Goal: Transaction & Acquisition: Subscribe to service/newsletter

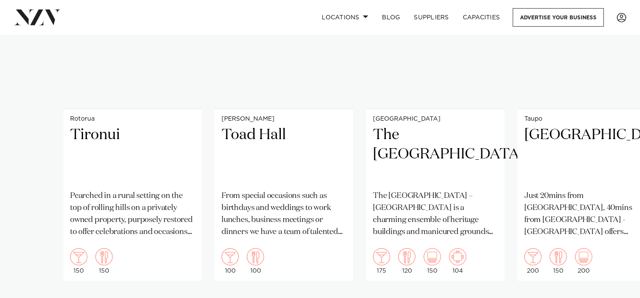
scroll to position [3365, 0]
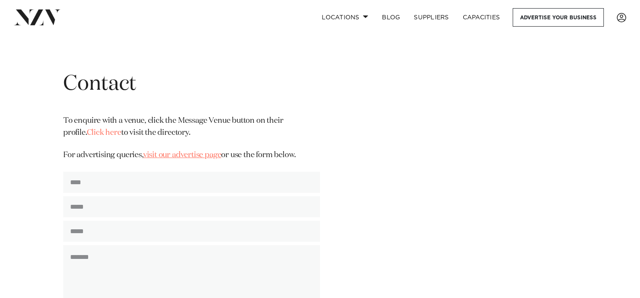
click at [194, 151] on link "visit our advertise page" at bounding box center [182, 155] width 78 height 8
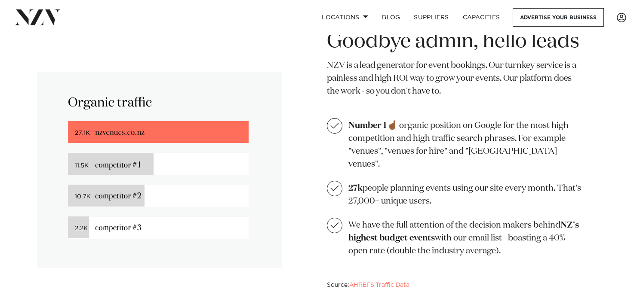
scroll to position [588, 0]
drag, startPoint x: 457, startPoint y: 181, endPoint x: 469, endPoint y: 183, distance: 11.2
click at [469, 183] on li "27k people planning events using our site every month. That's 27,000+ unique us…" at bounding box center [456, 194] width 258 height 27
drag, startPoint x: 457, startPoint y: 190, endPoint x: 371, endPoint y: 188, distance: 86.0
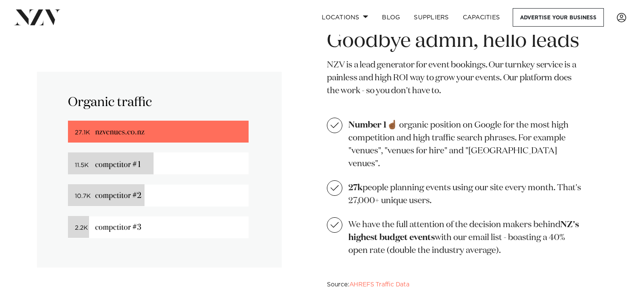
click at [371, 188] on li "27k people planning events using our site every month. That's 27,000+ unique us…" at bounding box center [456, 194] width 258 height 27
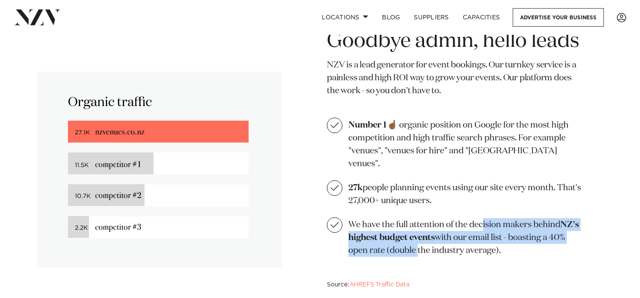
drag, startPoint x: 379, startPoint y: 209, endPoint x: 417, endPoint y: 232, distance: 44.5
click at [417, 232] on ul "Number 1 ☝🏾 organic position on Google for the most high competition and high t…" at bounding box center [456, 187] width 258 height 139
click at [417, 232] on li "We have the full attention of the decision makers behind NZ's highest budget ev…" at bounding box center [456, 237] width 258 height 40
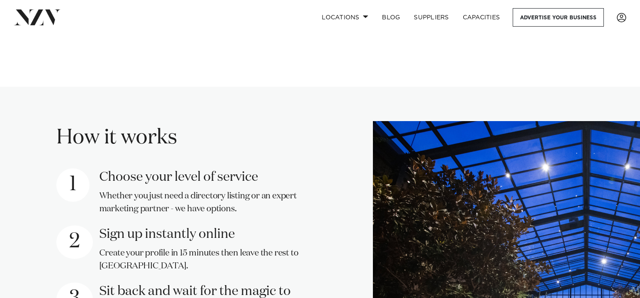
scroll to position [975, 0]
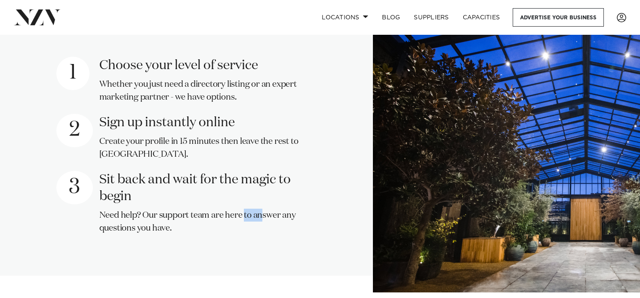
drag, startPoint x: 141, startPoint y: 195, endPoint x: 151, endPoint y: 194, distance: 10.8
click at [151, 209] on p "Need help? Our support team are here to answer any questions you have." at bounding box center [209, 222] width 221 height 26
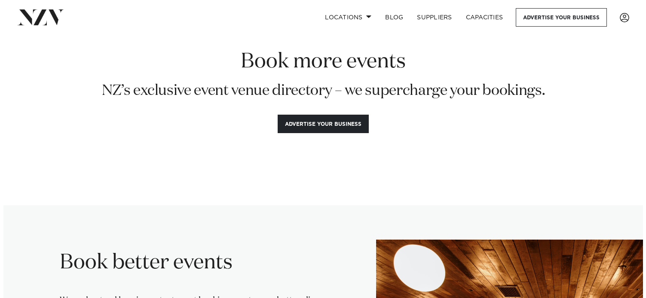
scroll to position [0, 0]
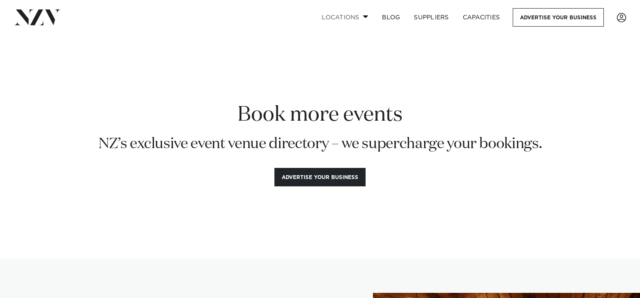
click at [365, 16] on span at bounding box center [366, 16] width 6 height 3
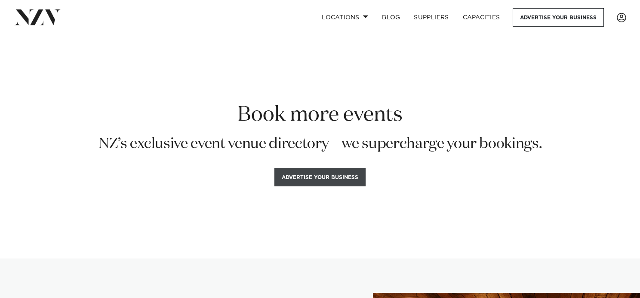
click at [354, 183] on button "Advertise your business" at bounding box center [319, 177] width 91 height 18
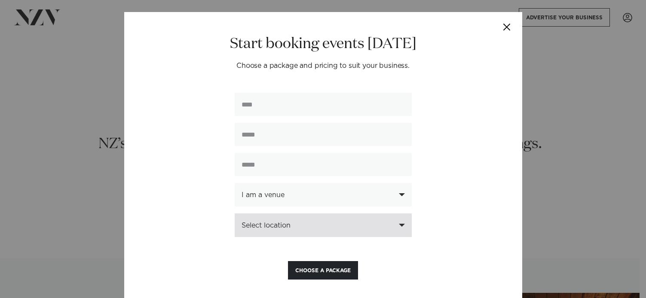
click at [400, 220] on div "Select location" at bounding box center [323, 226] width 177 height 24
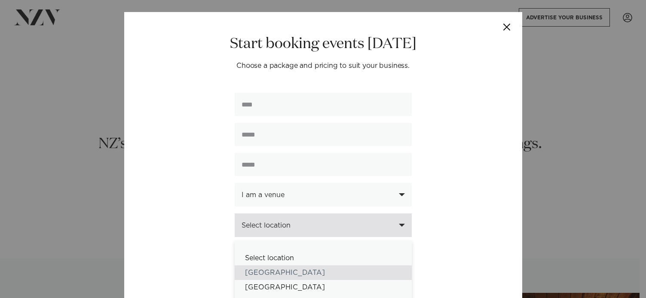
click at [318, 275] on div "[GEOGRAPHIC_DATA]" at bounding box center [323, 273] width 177 height 15
select select "*"
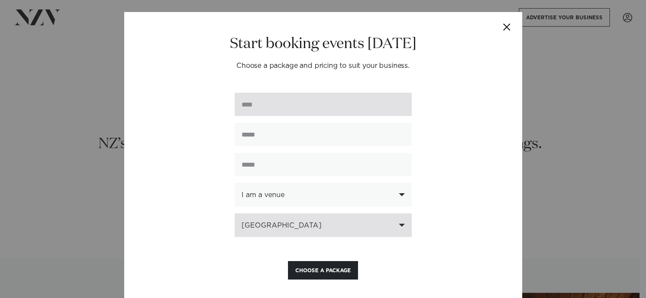
click at [316, 109] on input "text" at bounding box center [323, 104] width 177 height 23
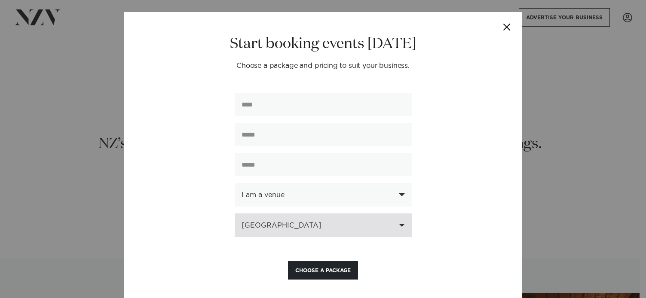
click at [311, 268] on button "Choose a Package" at bounding box center [323, 270] width 70 height 18
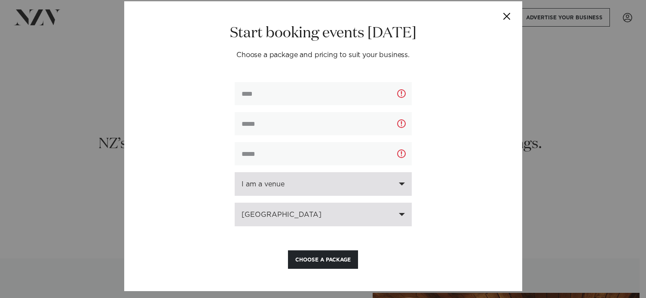
scroll to position [18, 0]
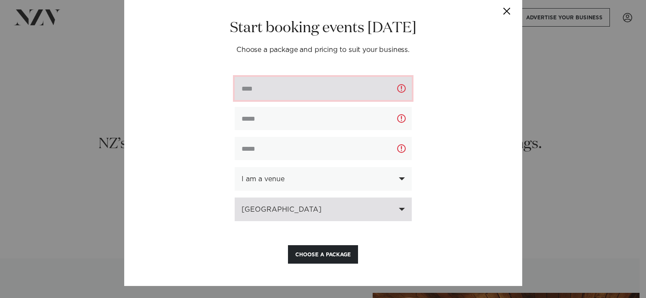
click at [334, 80] on input "text" at bounding box center [323, 88] width 177 height 23
type input "***"
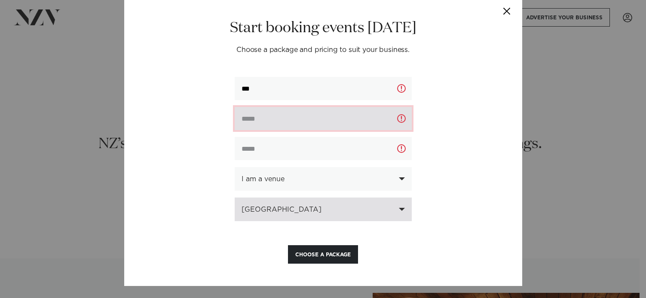
click at [306, 118] on input "email" at bounding box center [323, 118] width 177 height 23
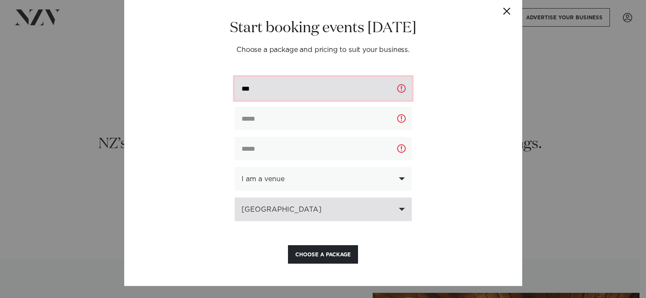
click at [309, 94] on input "***" at bounding box center [323, 88] width 177 height 23
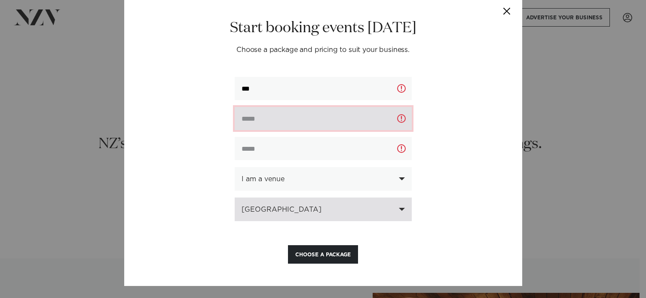
click at [338, 118] on input "email" at bounding box center [323, 118] width 177 height 23
paste input "**********"
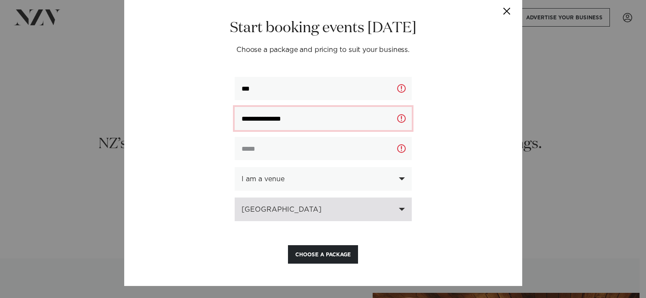
drag, startPoint x: 326, startPoint y: 126, endPoint x: 199, endPoint y: 109, distance: 127.9
click at [199, 109] on div "**********" at bounding box center [323, 141] width 398 height 290
type input "**********"
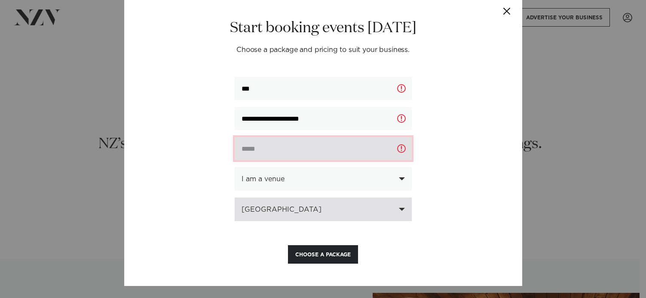
click at [306, 142] on input "text" at bounding box center [323, 148] width 177 height 23
paste input "**********"
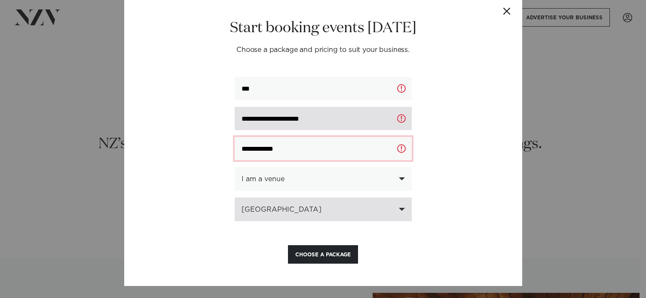
type input "**********"
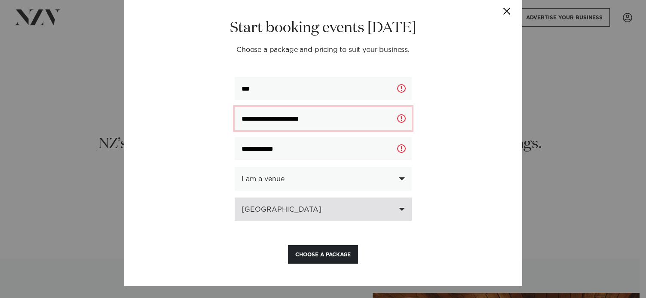
drag, startPoint x: 332, startPoint y: 119, endPoint x: 100, endPoint y: 115, distance: 232.1
click at [100, 115] on div "**********" at bounding box center [323, 149] width 646 height 298
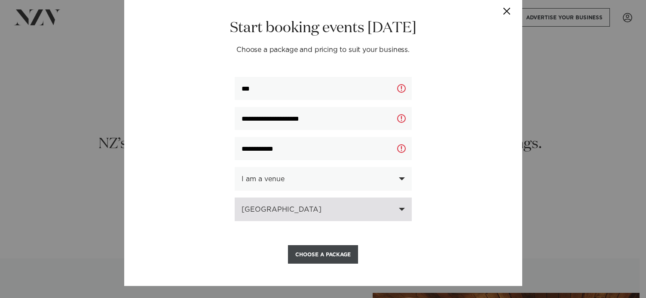
click at [337, 258] on button "Choose a Package" at bounding box center [323, 254] width 70 height 18
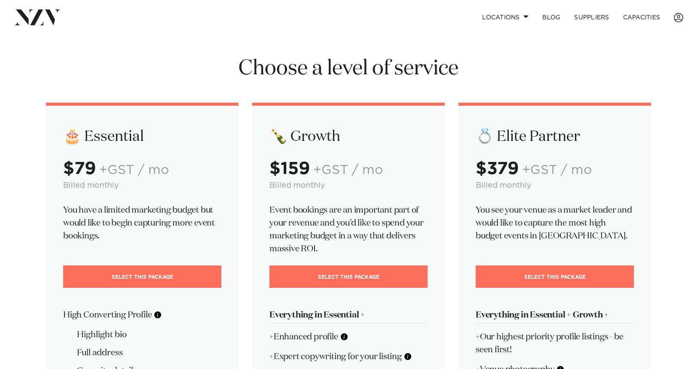
click at [639, 64] on h1 "Choose a level of service" at bounding box center [348, 68] width 605 height 27
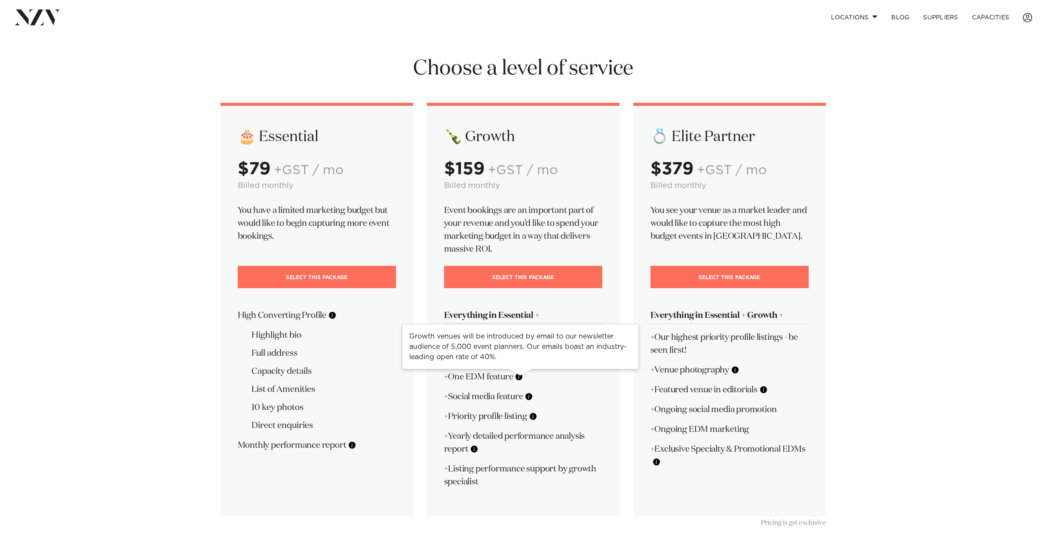
click at [523, 298] on button at bounding box center [519, 376] width 9 height 9
click at [544, 298] on p "+One EDM feature" at bounding box center [523, 376] width 158 height 13
click at [533, 298] on button at bounding box center [533, 416] width 9 height 9
click at [603, 298] on div "🍾 Growth $159 +GST / mo Billed monthly Event bookings are an important part of …" at bounding box center [523, 309] width 193 height 413
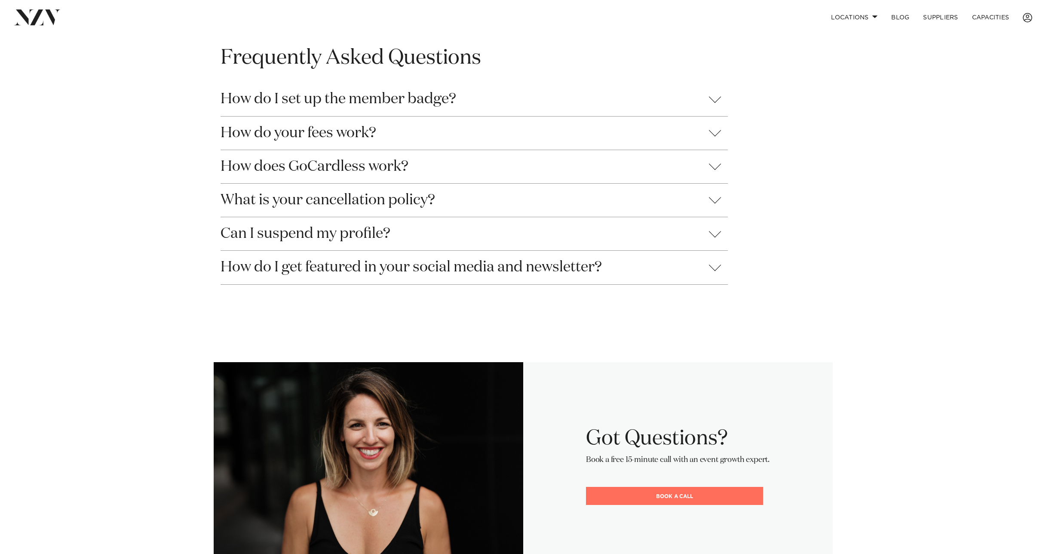
scroll to position [800, 0]
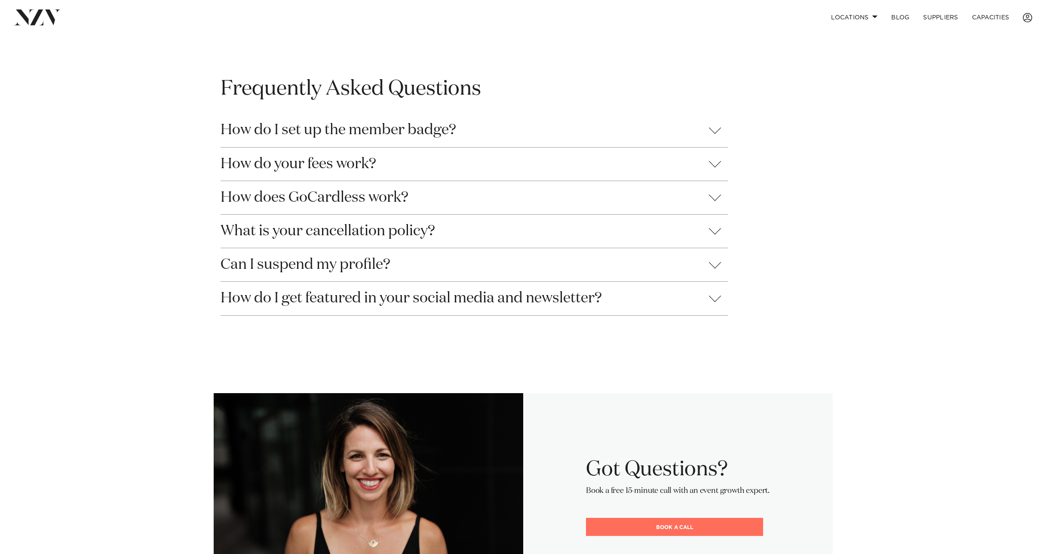
click at [639, 168] on button "How do your fees work?" at bounding box center [474, 163] width 507 height 33
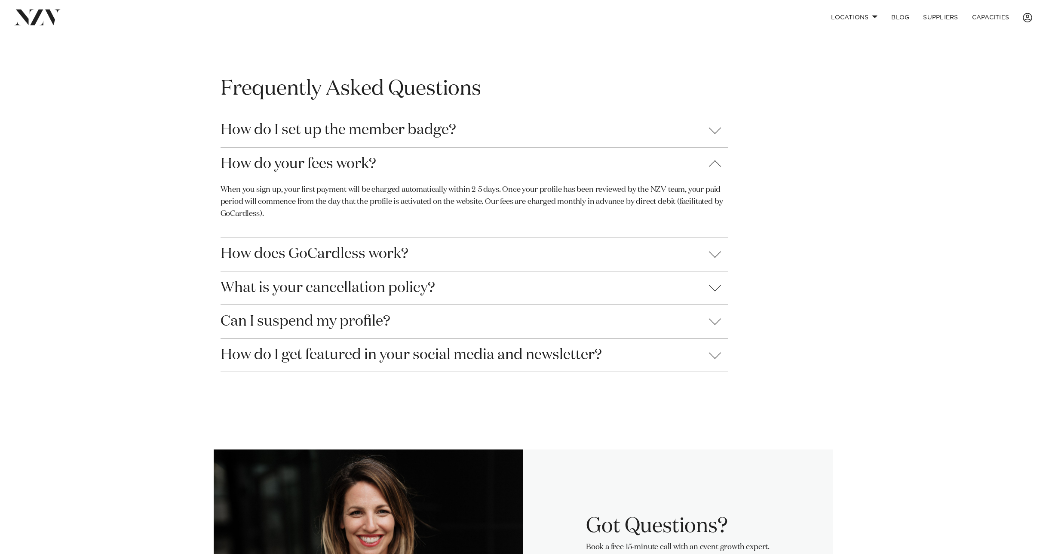
click at [639, 128] on button "How do I set up the member badge?" at bounding box center [474, 129] width 507 height 33
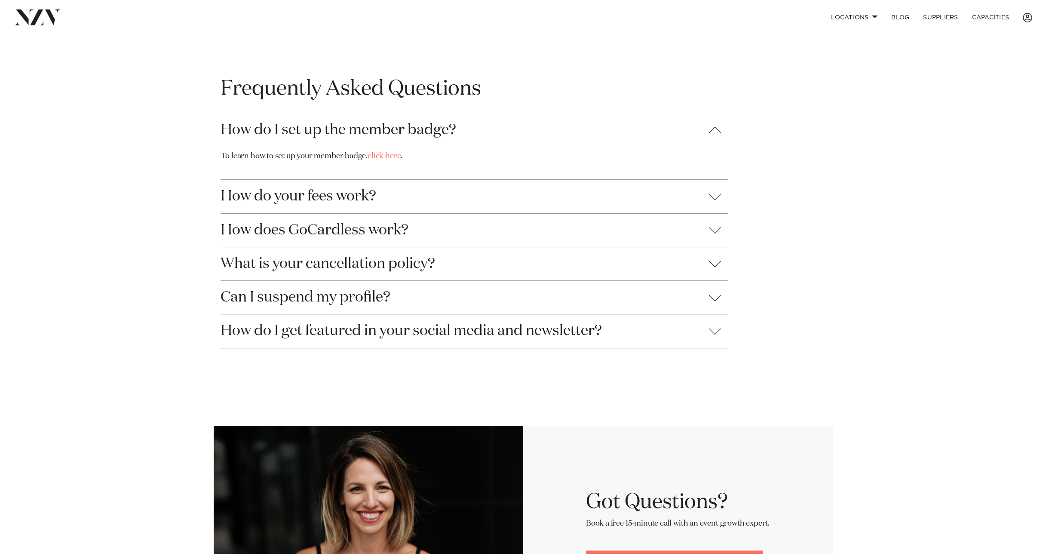
click at [639, 230] on button "How does GoCardless work?" at bounding box center [474, 230] width 507 height 33
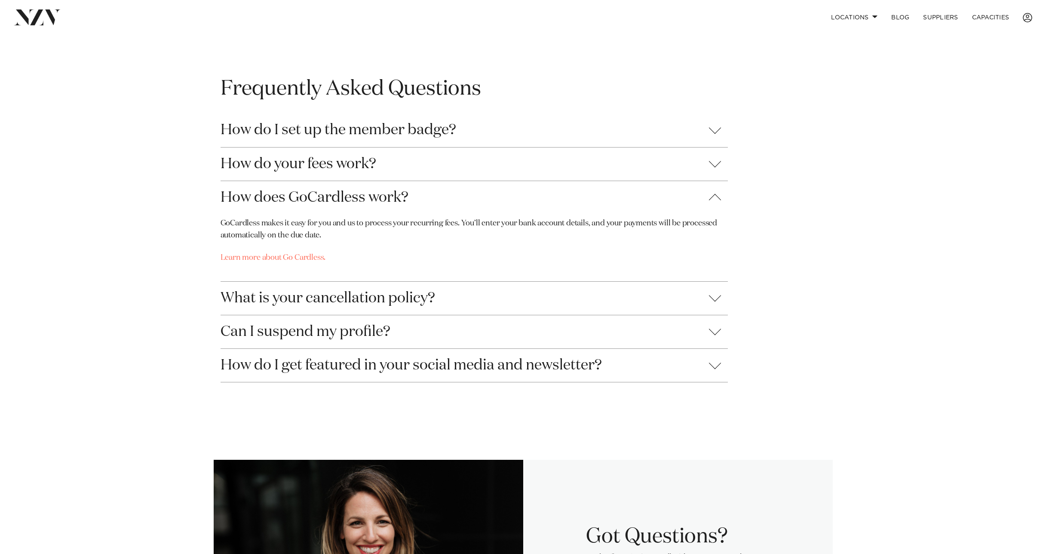
click at [639, 297] on button "What is your cancellation policy?" at bounding box center [474, 298] width 507 height 33
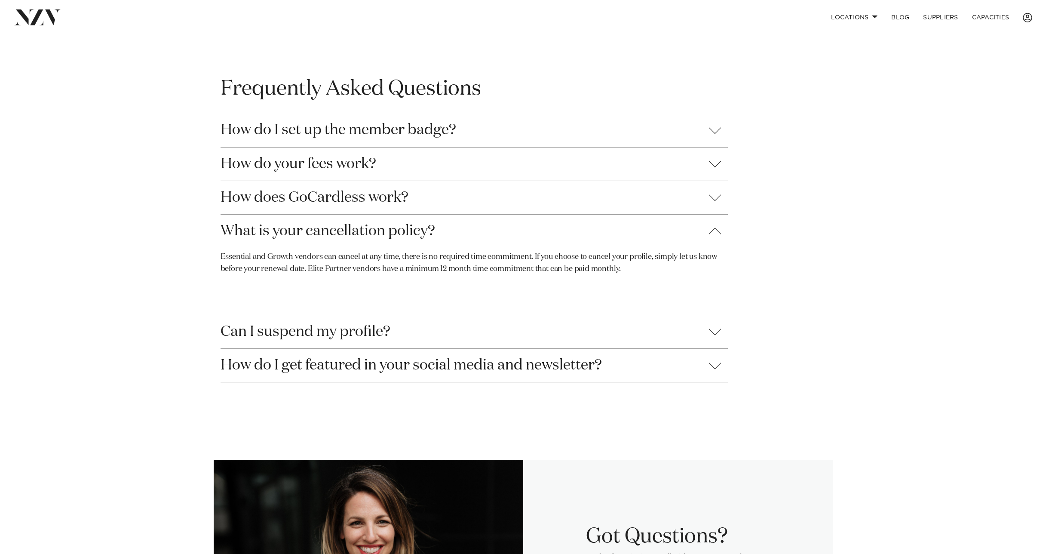
click at [639, 298] on button "Can I suspend my profile?" at bounding box center [474, 331] width 507 height 33
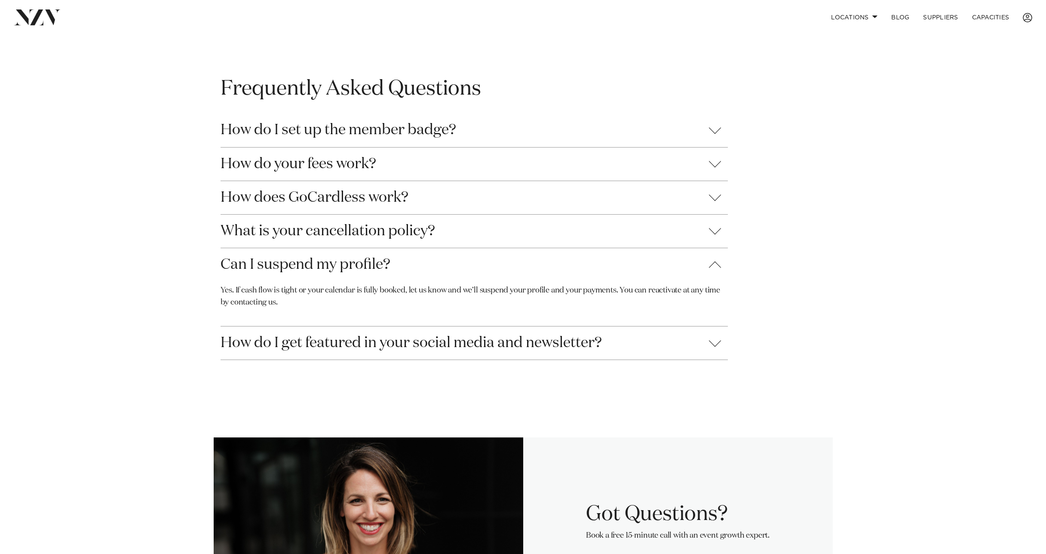
click at [639, 230] on button "What is your cancellation policy?" at bounding box center [474, 230] width 507 height 33
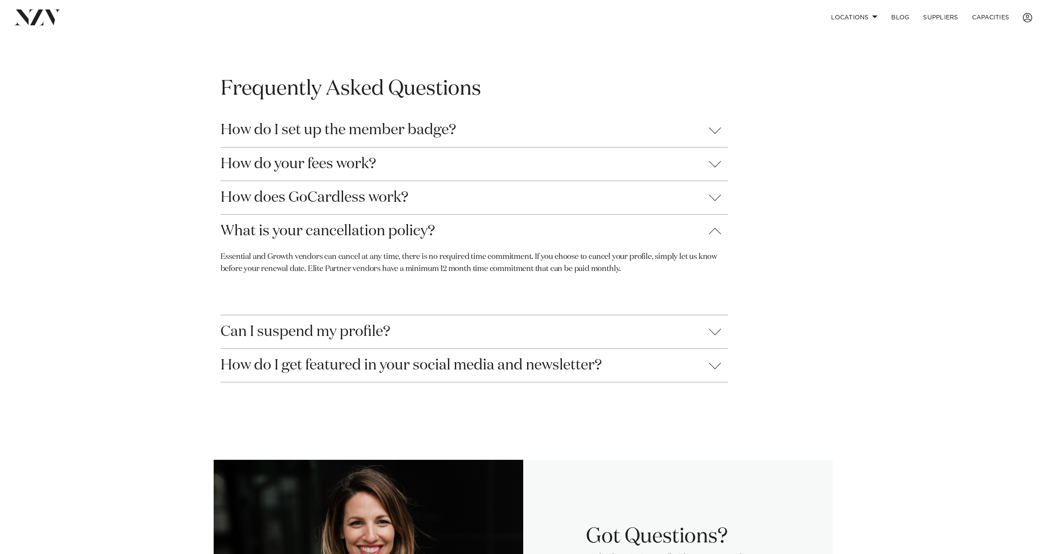
click at [639, 298] on button "Can I suspend my profile?" at bounding box center [474, 331] width 507 height 33
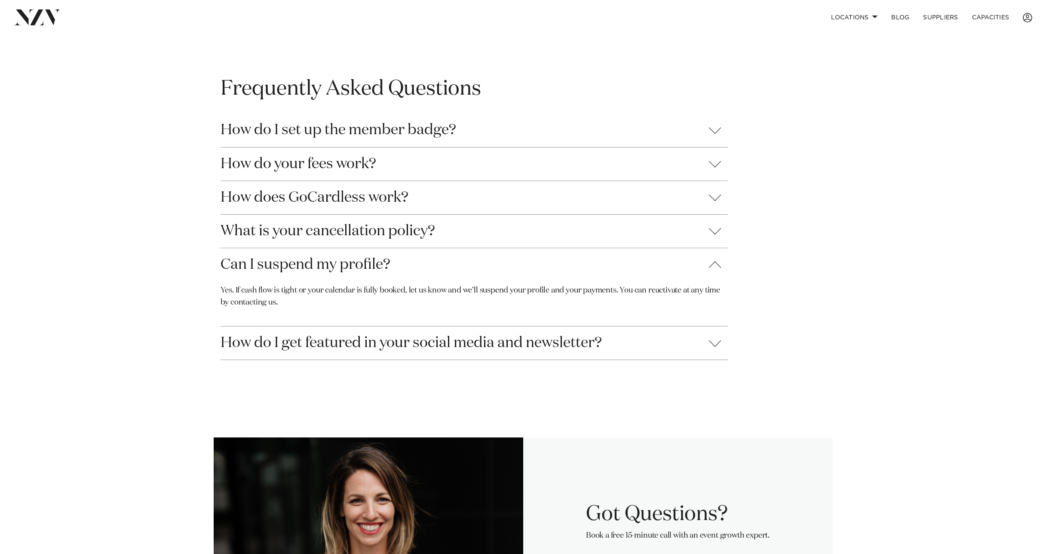
click at [639, 298] on button "How do I get featured in your social media and newsletter?" at bounding box center [474, 342] width 507 height 33
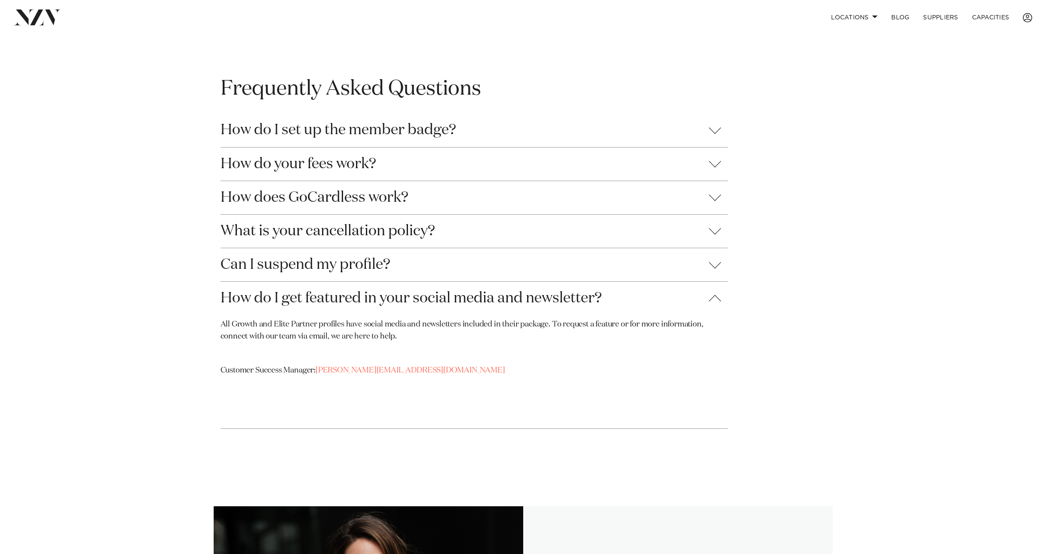
click at [639, 297] on button "How do I get featured in your social media and newsletter?" at bounding box center [474, 298] width 507 height 33
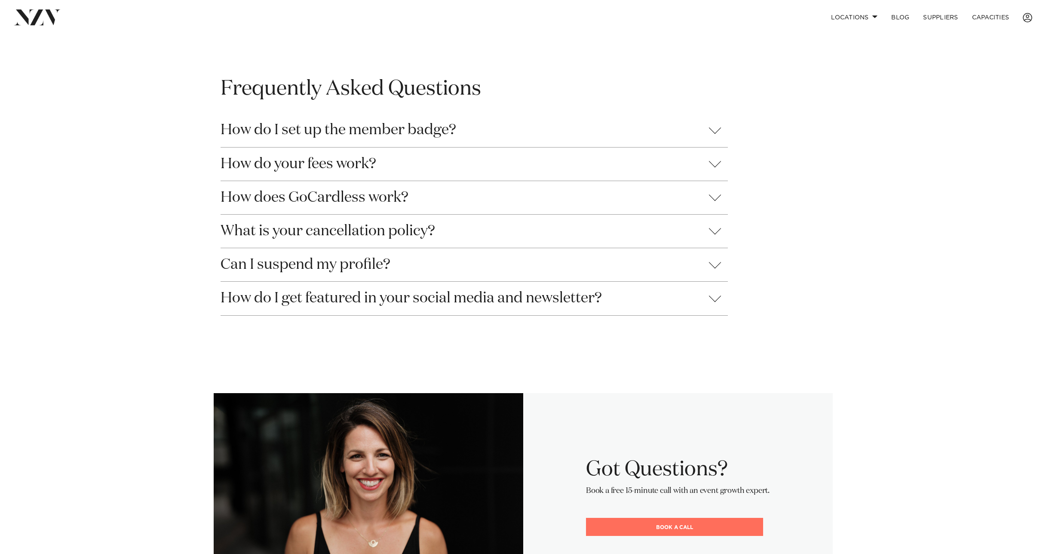
click at [639, 168] on button "How do your fees work?" at bounding box center [474, 163] width 507 height 33
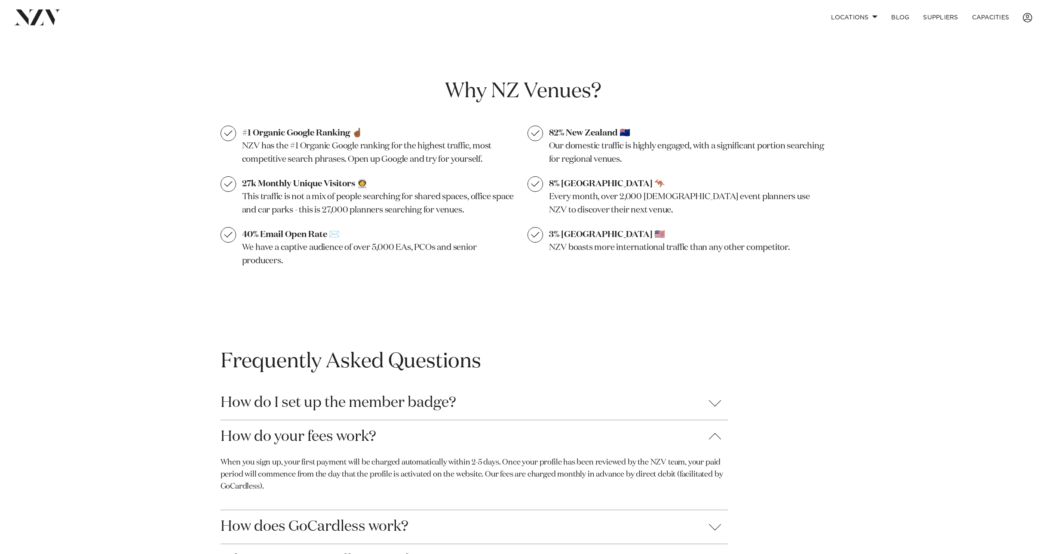
scroll to position [530, 0]
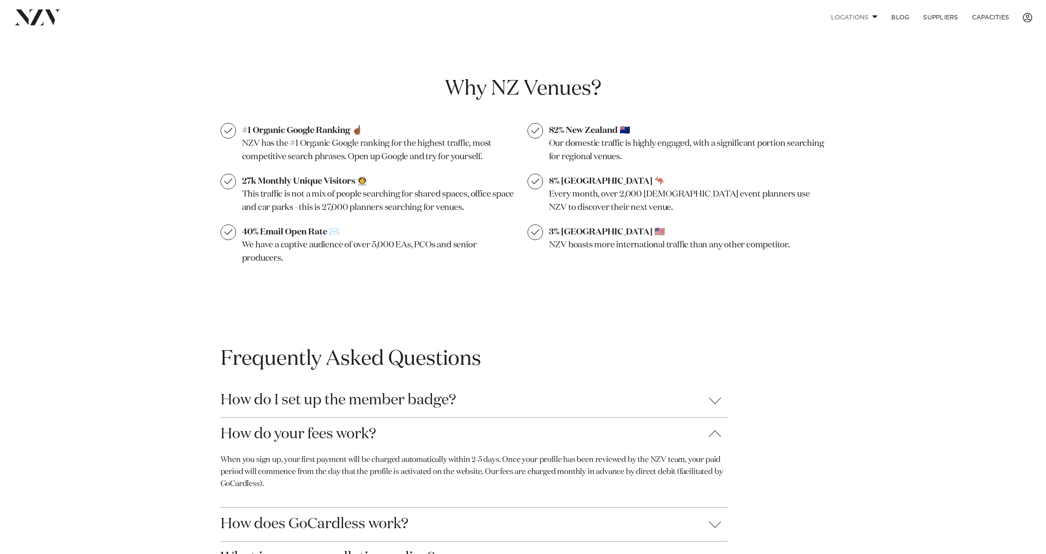
click at [639, 12] on link "Locations" at bounding box center [854, 17] width 60 height 18
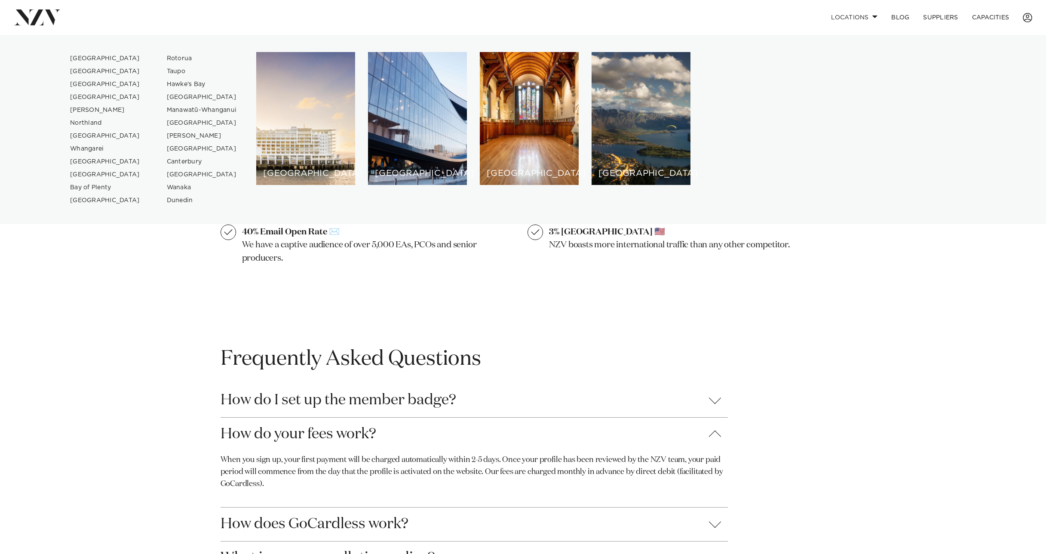
click at [639, 298] on div "Choose a level of service 🎂 Essential $79 +GST / mo Billed monthly You have a l…" at bounding box center [523, 83] width 1046 height 1116
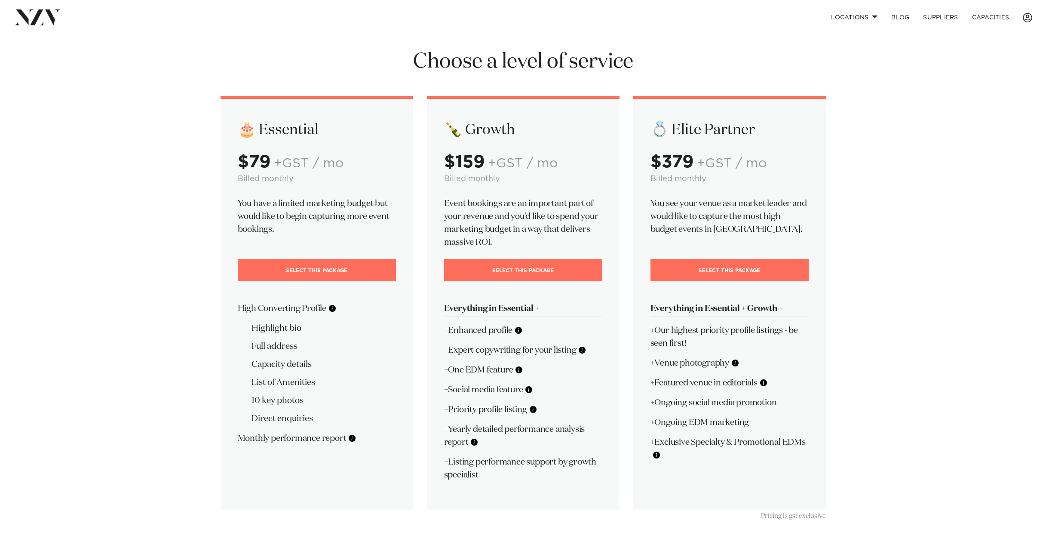
scroll to position [0, 0]
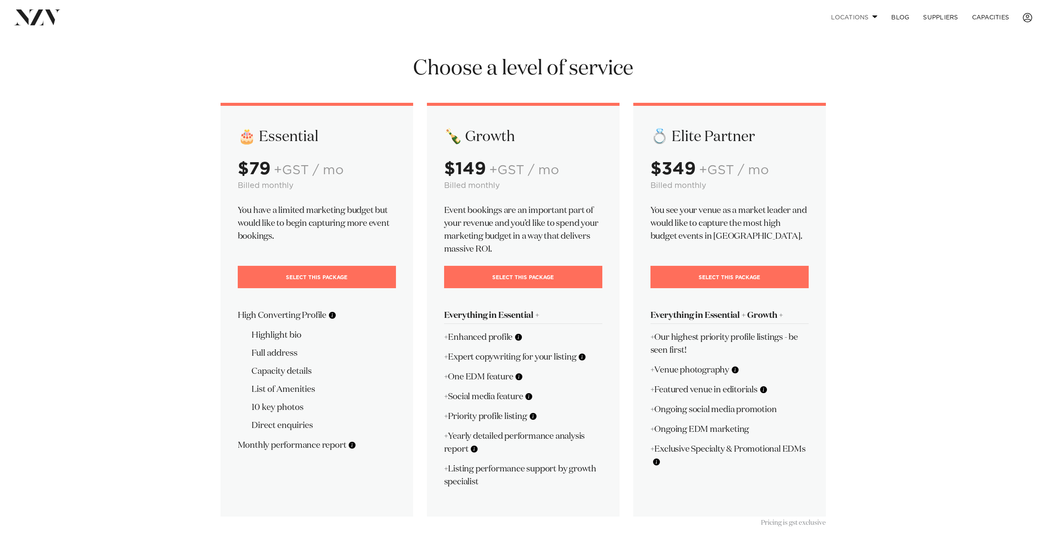
click at [872, 18] on link "Locations" at bounding box center [854, 17] width 60 height 18
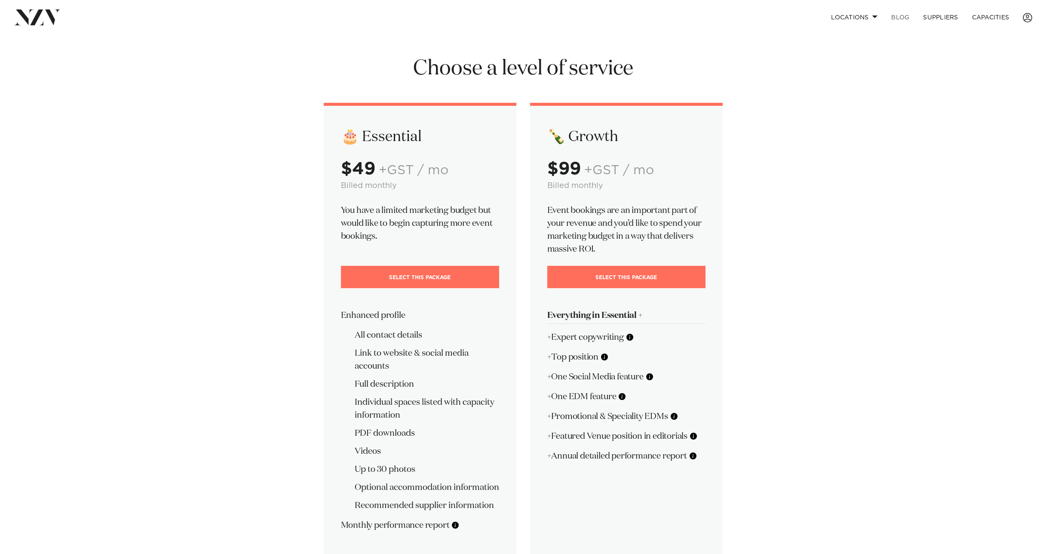
click at [904, 18] on link "BLOG" at bounding box center [900, 17] width 32 height 18
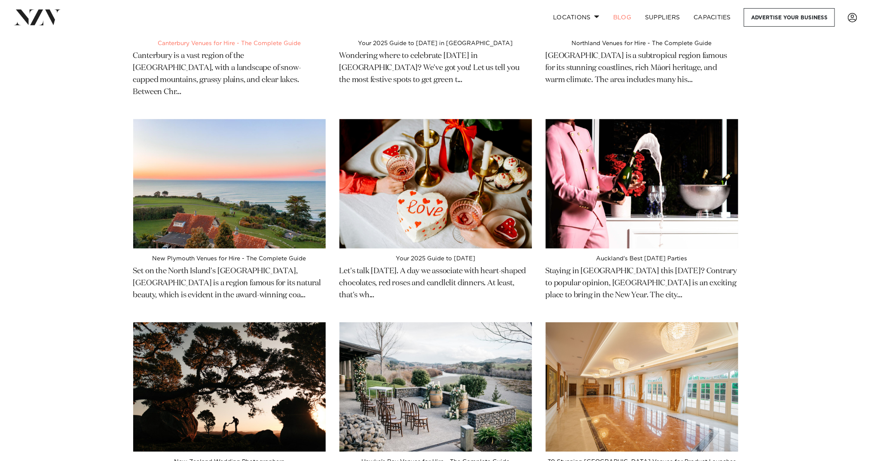
scroll to position [1234, 0]
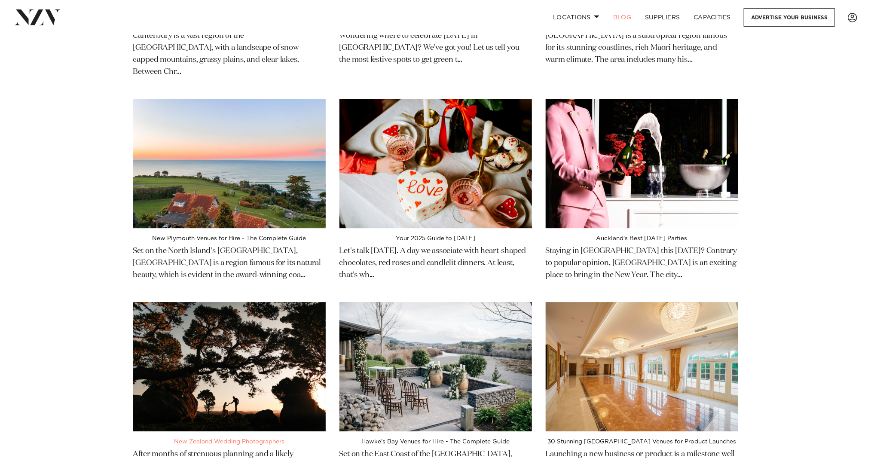
click at [191, 445] on p "After months of strenuous planning and a likely exorbitant amount of money, don…" at bounding box center [229, 465] width 193 height 40
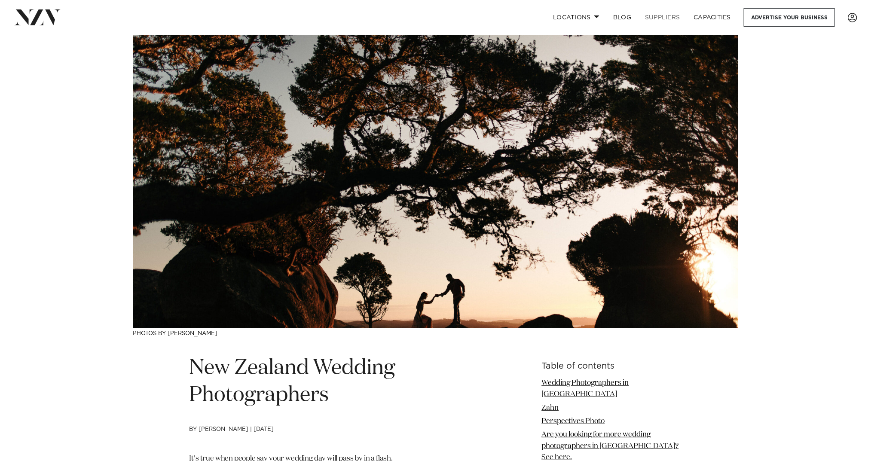
click at [662, 13] on link "SUPPLIERS" at bounding box center [662, 17] width 49 height 18
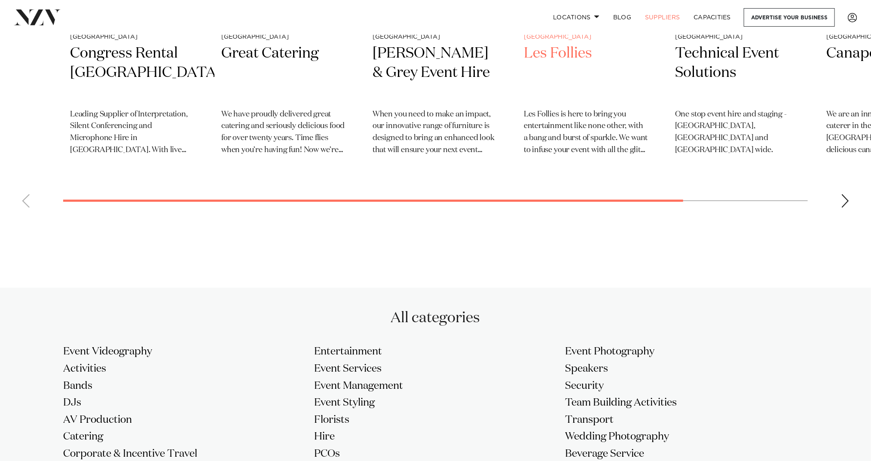
scroll to position [196, 0]
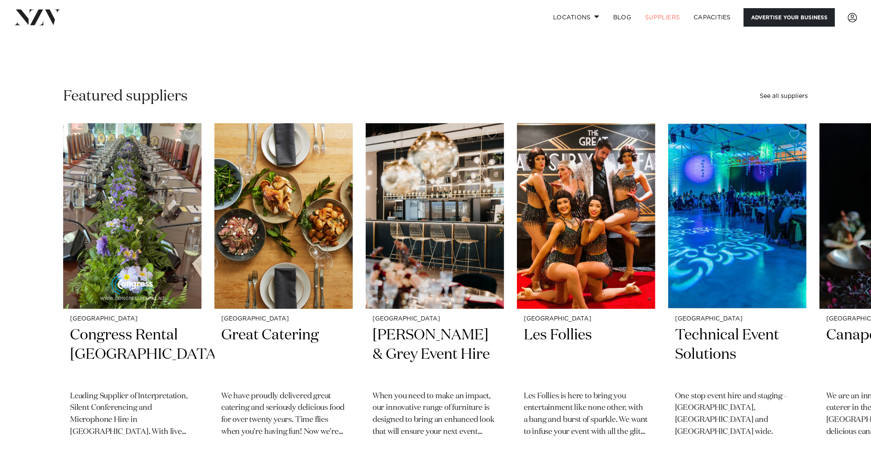
click at [772, 23] on link "Advertise your business" at bounding box center [789, 17] width 91 height 18
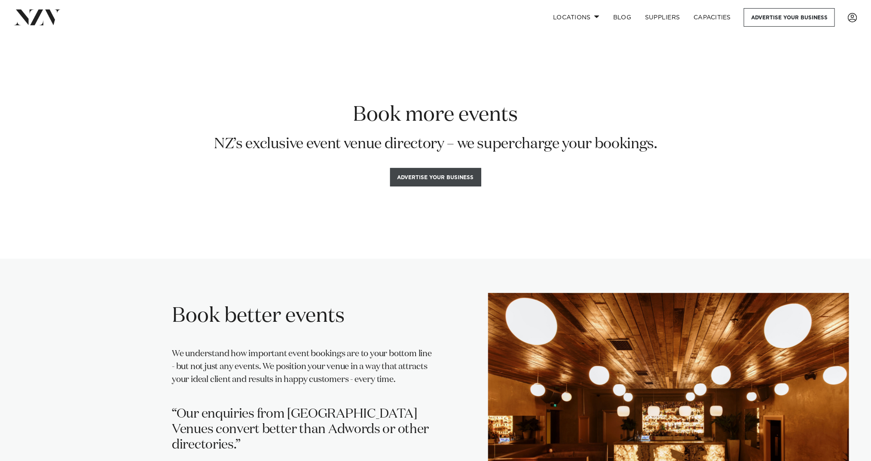
click at [453, 177] on button "Advertise your business" at bounding box center [435, 177] width 91 height 18
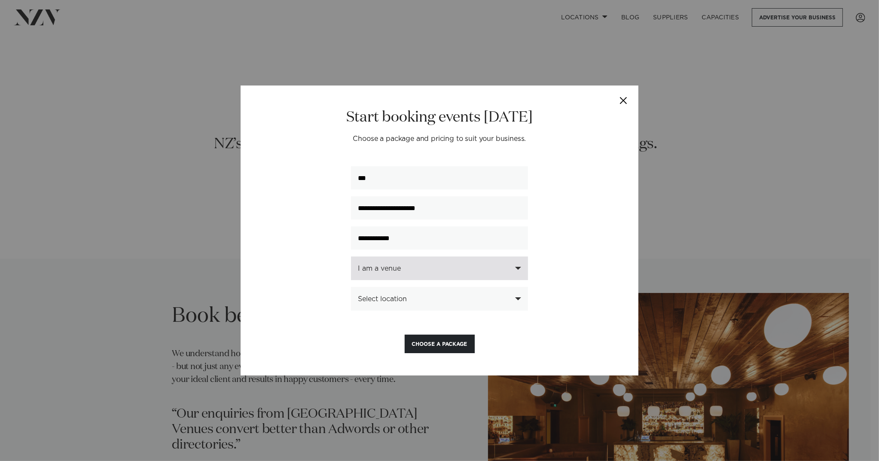
click at [492, 273] on div "I am a venue" at bounding box center [435, 269] width 154 height 8
click at [475, 323] on div "I am a supplier" at bounding box center [439, 316] width 177 height 15
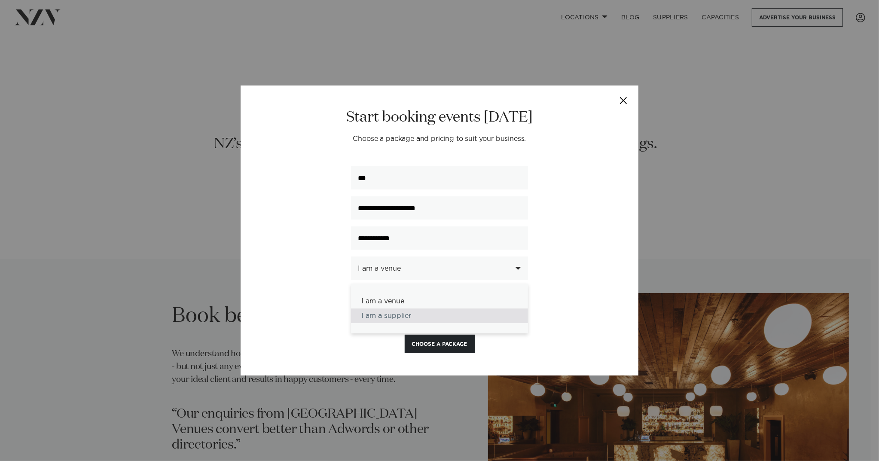
select select "********"
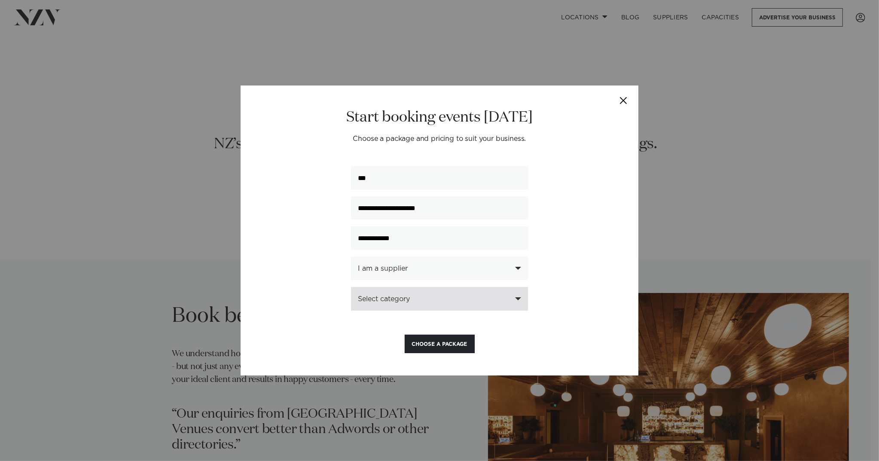
click at [485, 303] on div "Select category" at bounding box center [435, 299] width 154 height 8
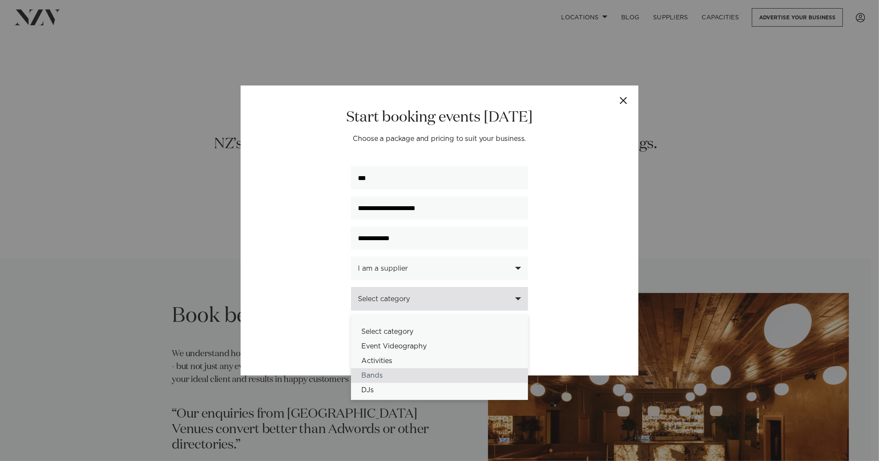
click at [430, 375] on div "Bands" at bounding box center [439, 375] width 177 height 15
select select "**"
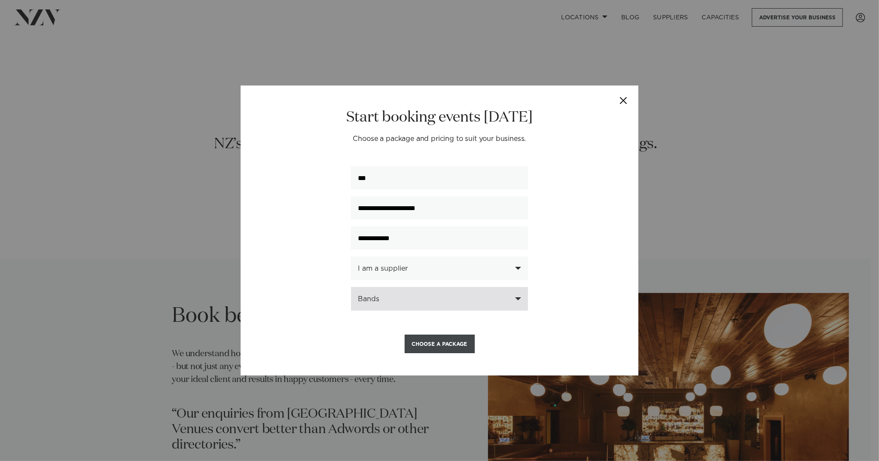
click at [445, 344] on button "Choose a Package" at bounding box center [440, 344] width 70 height 18
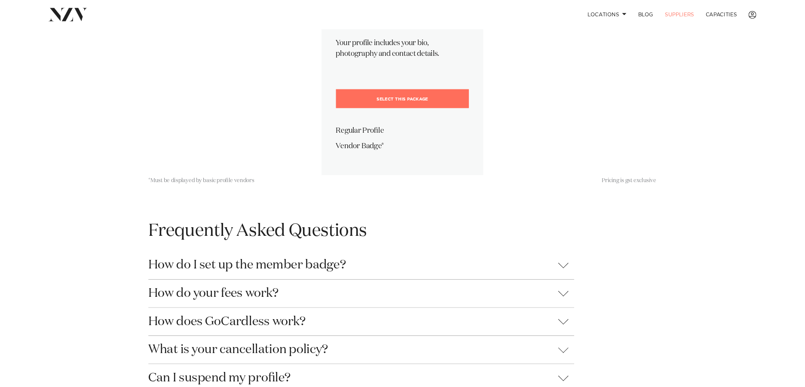
scroll to position [287, 0]
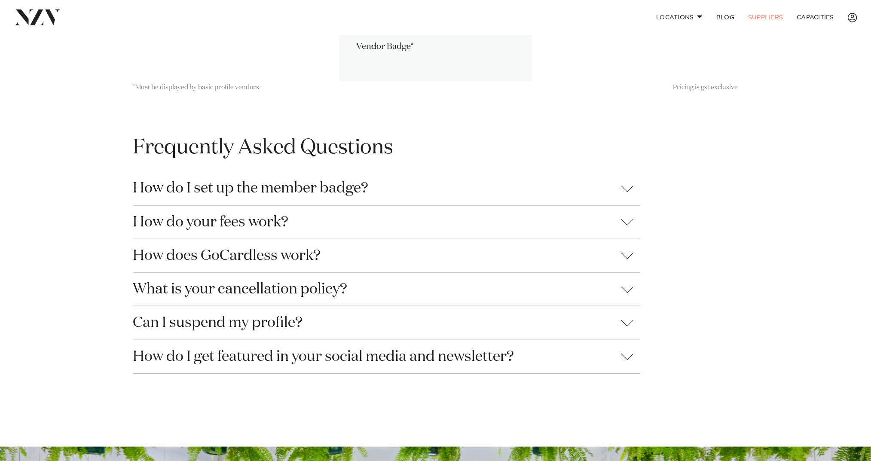
click at [616, 326] on button "Can I suspend my profile?" at bounding box center [386, 322] width 507 height 33
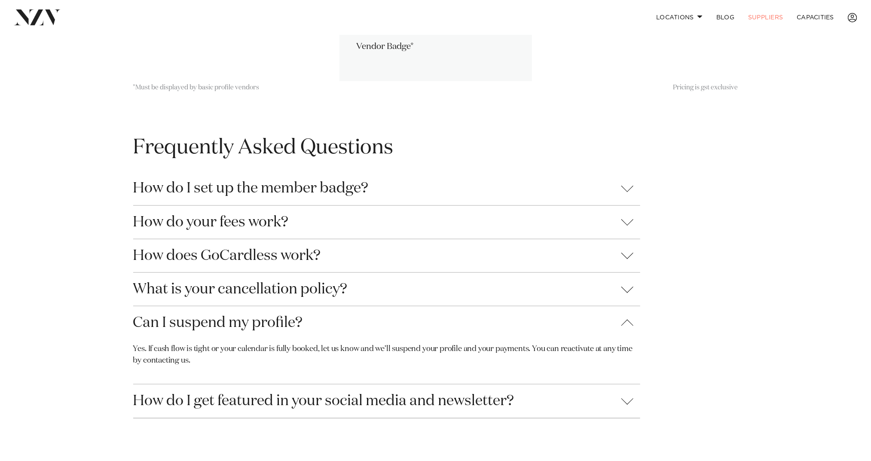
click at [616, 325] on button "Can I suspend my profile?" at bounding box center [386, 322] width 507 height 33
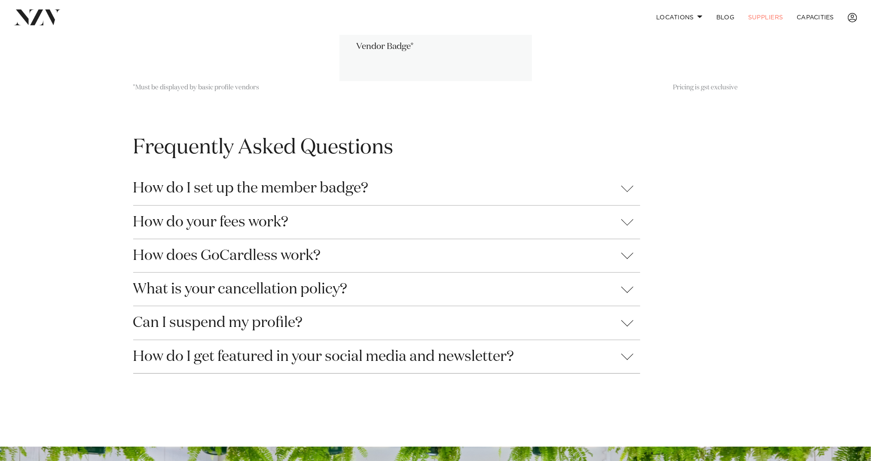
click at [621, 260] on button "How does GoCardless work?" at bounding box center [386, 255] width 507 height 33
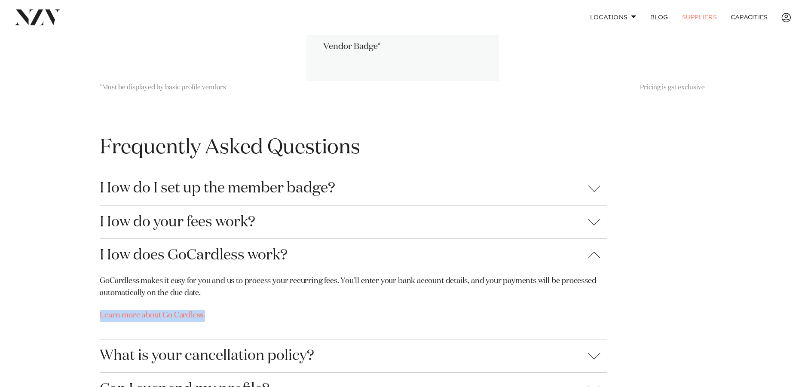
scroll to position [0, 0]
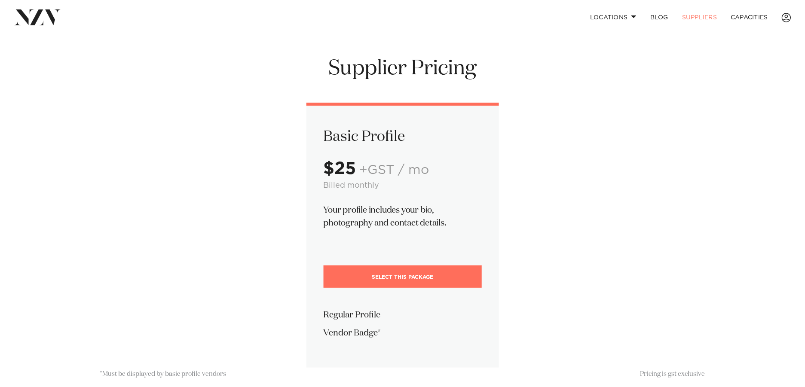
click at [440, 276] on link "Select This Package" at bounding box center [403, 277] width 158 height 22
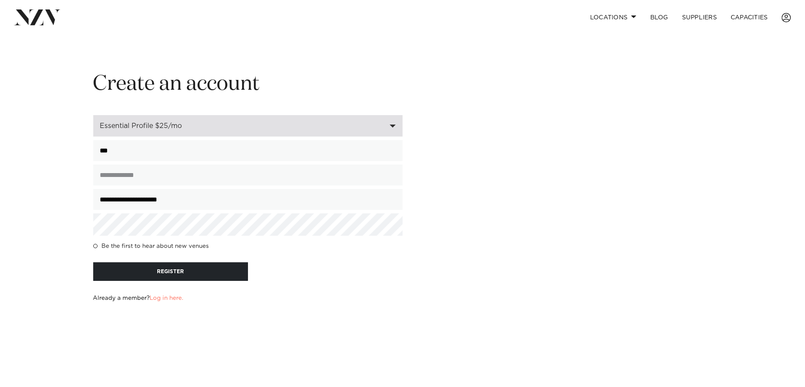
click at [393, 124] on div "Essential Profile $25/mo" at bounding box center [247, 125] width 309 height 21
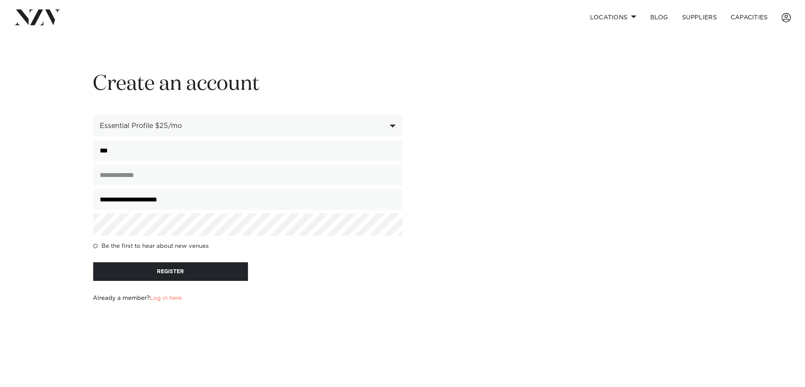
click at [581, 177] on div "**********" at bounding box center [403, 195] width 732 height 248
